Goal: Task Accomplishment & Management: Manage account settings

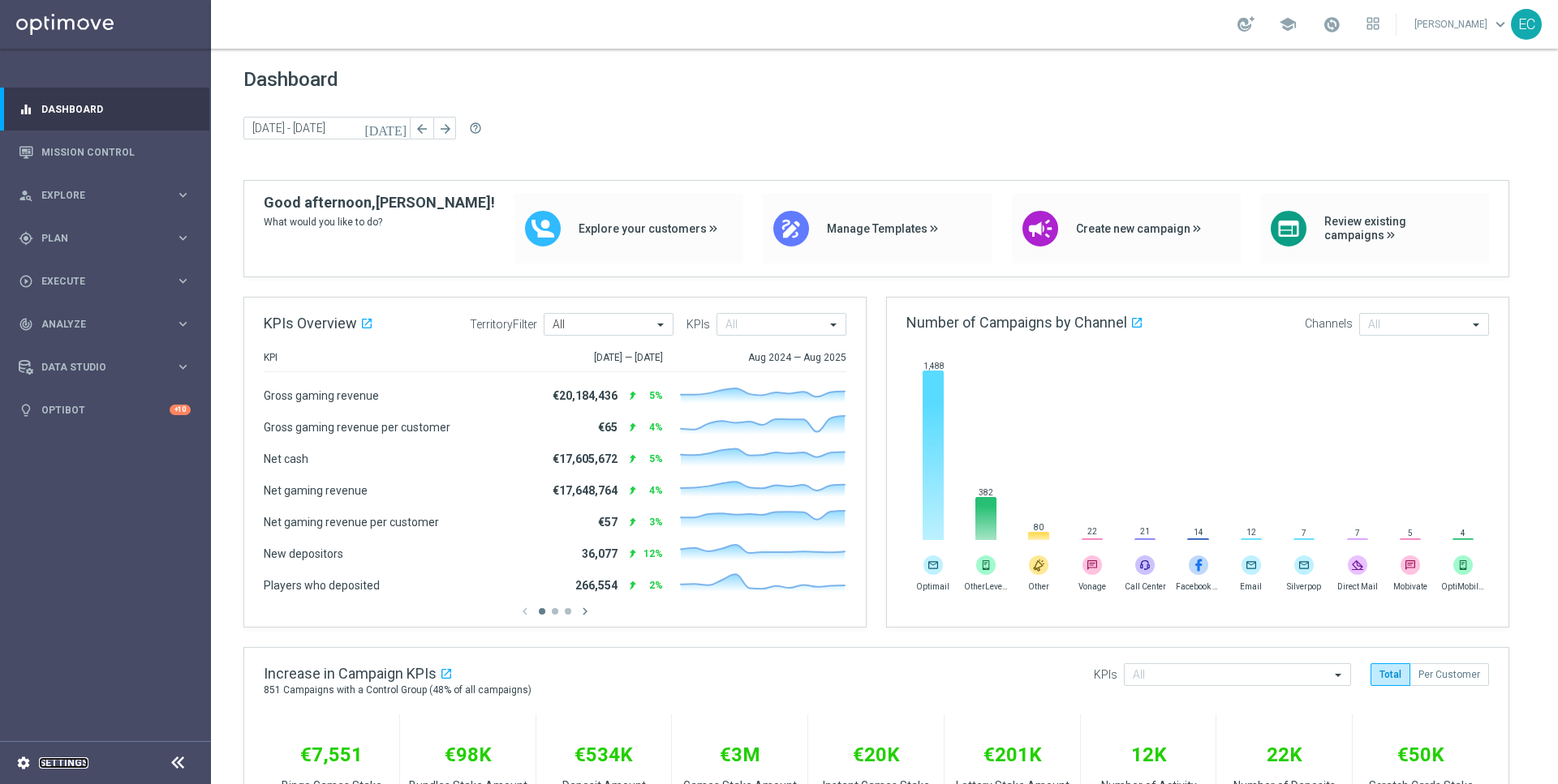
click at [41, 767] on link "Settings" at bounding box center [64, 763] width 50 height 10
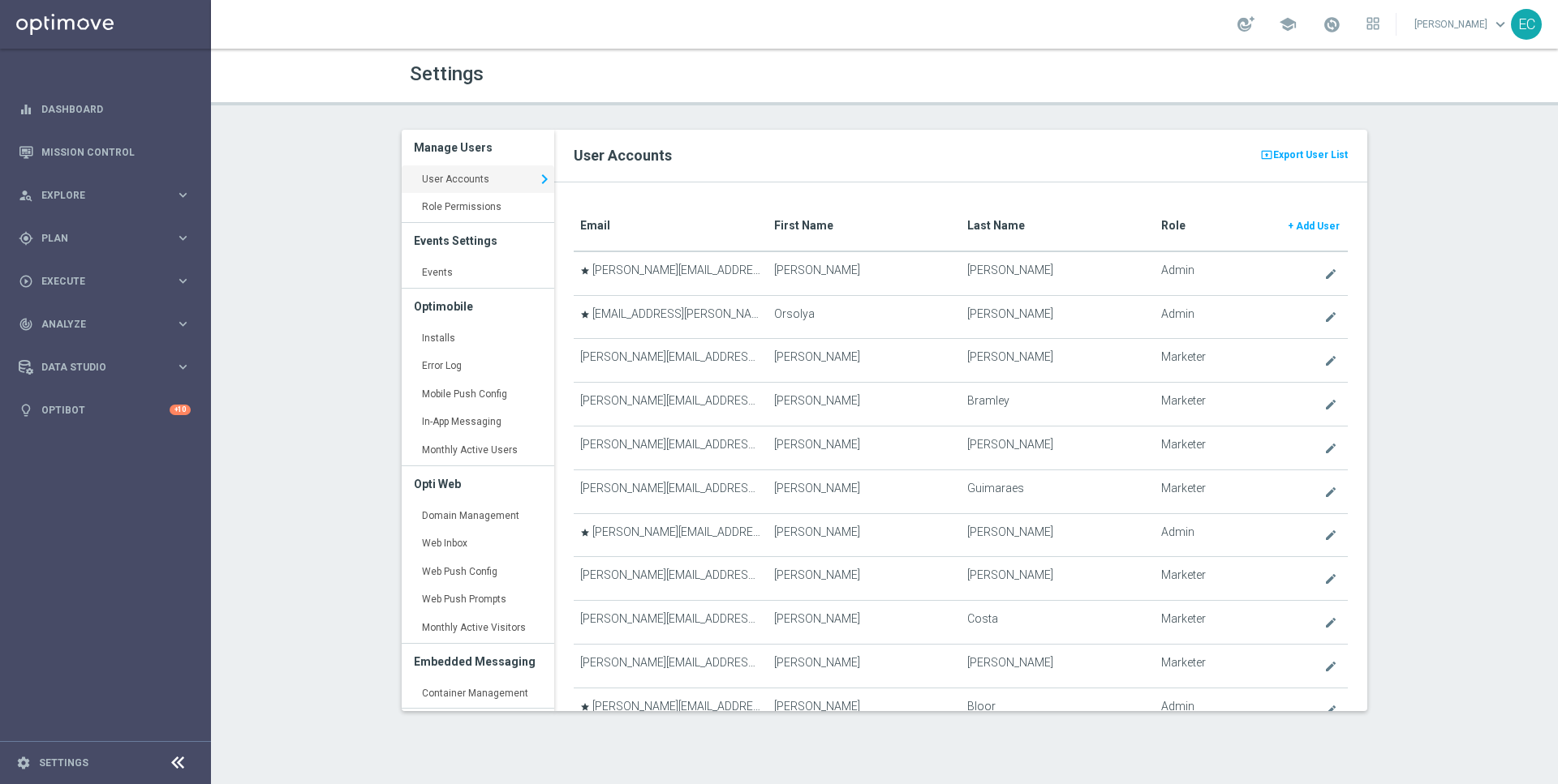
click at [154, 677] on sidenavbar "equalizer Dashboard Mission Control" at bounding box center [105, 392] width 211 height 784
click at [492, 267] on link "Events keyboard_arrow_right" at bounding box center [477, 272] width 153 height 29
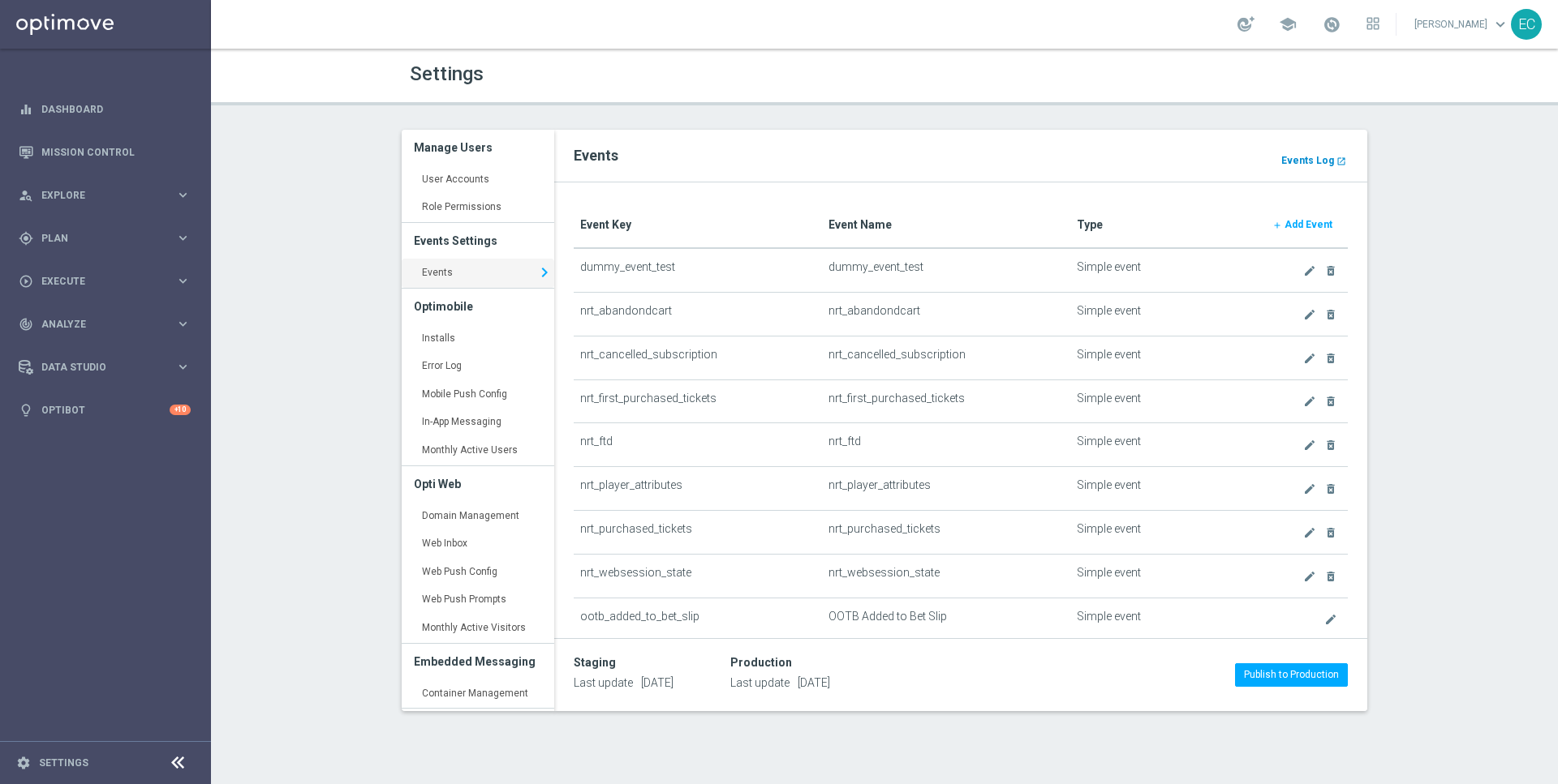
click at [1325, 162] on b "Events Log" at bounding box center [1308, 161] width 53 height 12
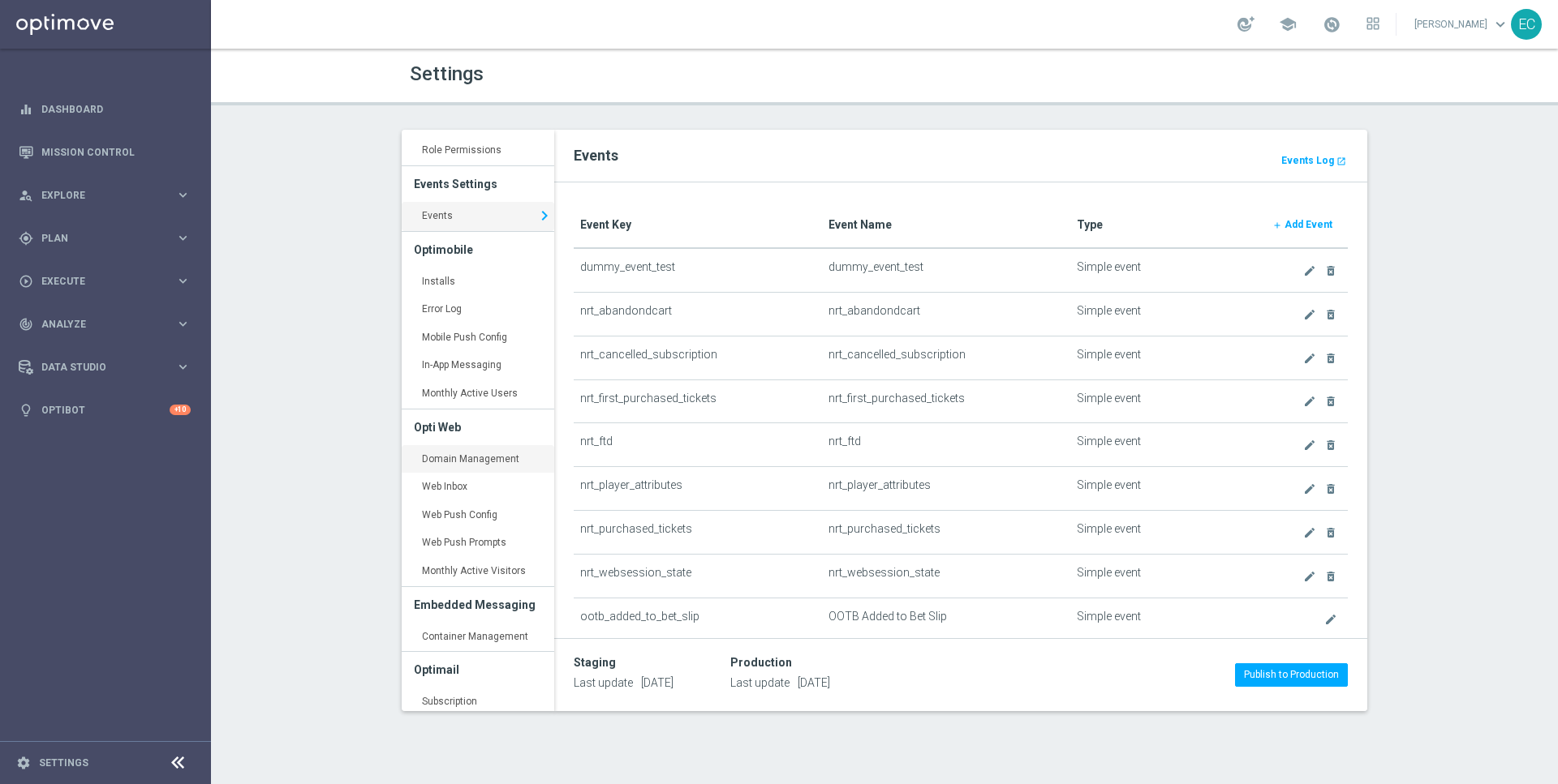
scroll to position [50, 0]
click at [477, 232] on link "Events keyboard_arrow_right" at bounding box center [477, 223] width 153 height 29
click at [1314, 161] on b "Events Log" at bounding box center [1308, 161] width 53 height 12
click at [111, 260] on div "play_circle_outline Execute keyboard_arrow_right" at bounding box center [105, 281] width 210 height 43
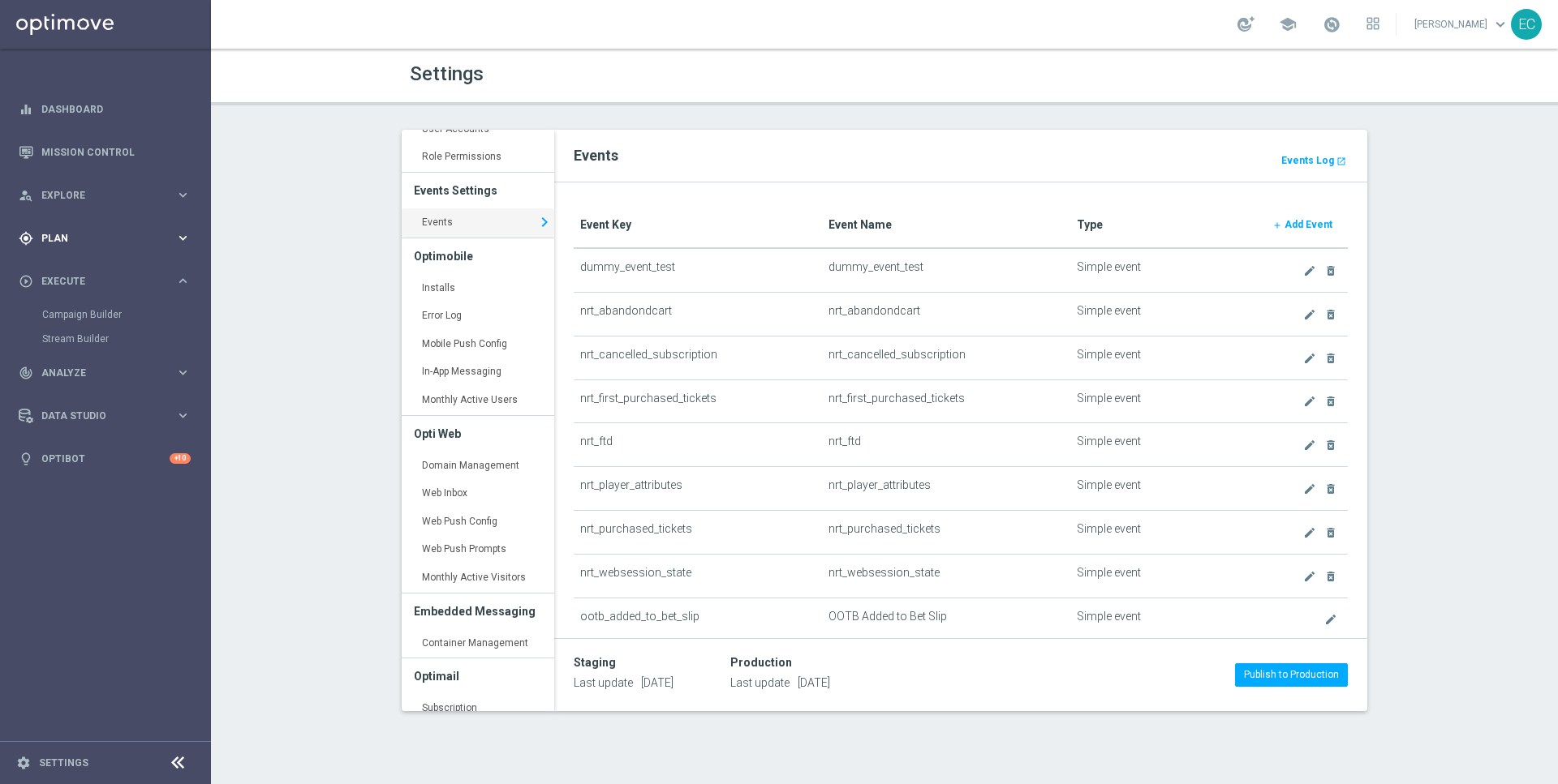
click at [131, 242] on span "Plan" at bounding box center [108, 239] width 134 height 10
click at [106, 345] on span "OptiPromo" at bounding box center [101, 345] width 116 height 10
click at [103, 310] on accordion "Templates keyboard_arrow_right Optimail OptiMobile In-App OptiMobile Push Embed…" at bounding box center [125, 319] width 167 height 24
click at [104, 319] on span "Templates" at bounding box center [101, 320] width 116 height 10
click at [118, 208] on div "person_search Explore keyboard_arrow_right" at bounding box center [105, 195] width 210 height 43
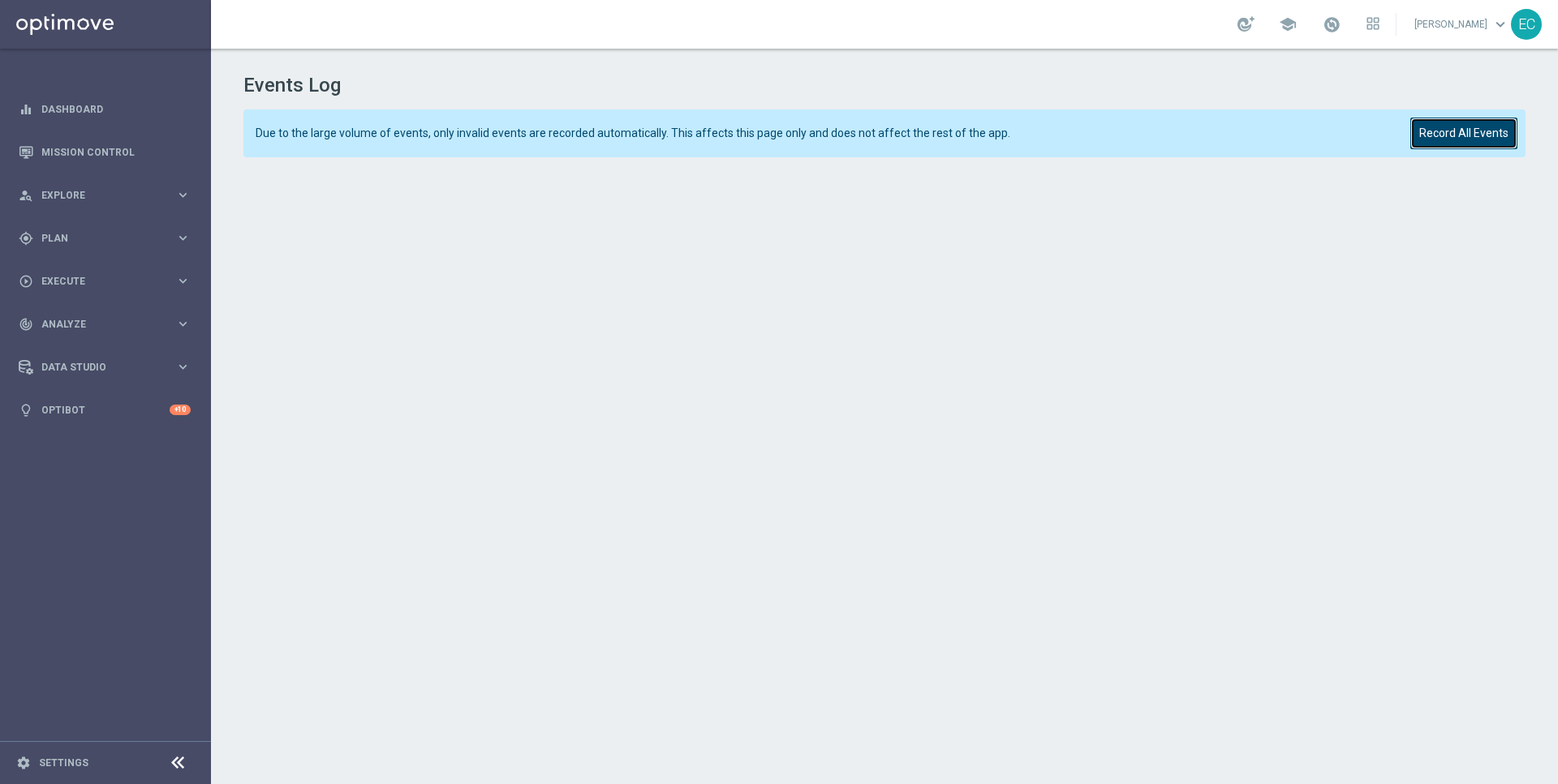
click at [1448, 132] on button "Record All Events" at bounding box center [1464, 133] width 107 height 31
click at [1468, 136] on button "Record All Events" at bounding box center [1464, 133] width 107 height 31
click at [1429, 139] on button "Record All Events" at bounding box center [1464, 133] width 107 height 31
click at [1475, 130] on button "Record All Events" at bounding box center [1464, 133] width 107 height 31
